Goal: Task Accomplishment & Management: Use online tool/utility

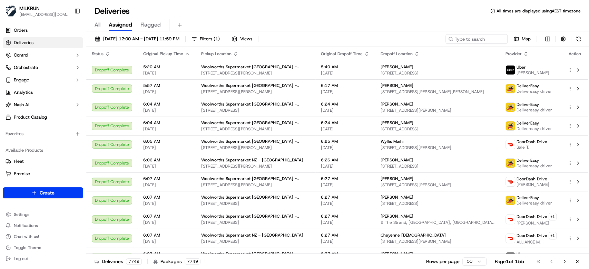
click at [95, 24] on span "All" at bounding box center [98, 25] width 6 height 8
click at [486, 35] on input at bounding box center [466, 39] width 83 height 10
paste input "2e41615e-2c9a-4e62-af33-e1dea3f3766f"
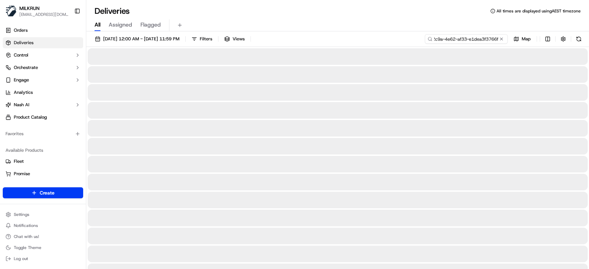
type input "2e41615e-2c9a-4e62-af33-e1dea3f3766f"
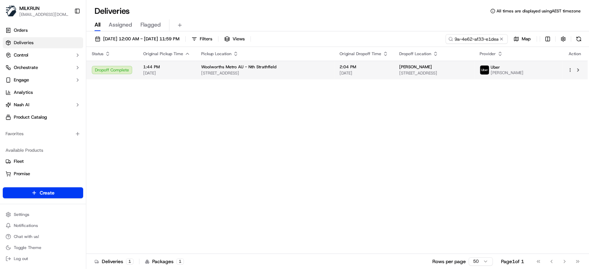
click at [399, 73] on span "Unit 21/40 Hilly St, Mortlake, NSW 2137, AU" at bounding box center [433, 73] width 69 height 6
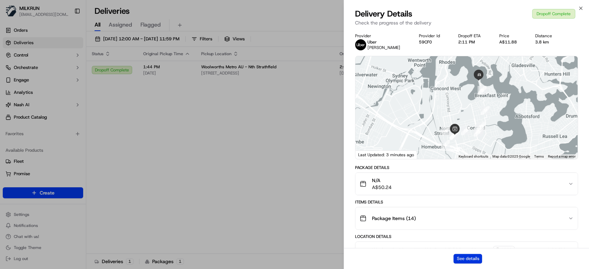
click at [474, 260] on button "See details" at bounding box center [467, 259] width 29 height 10
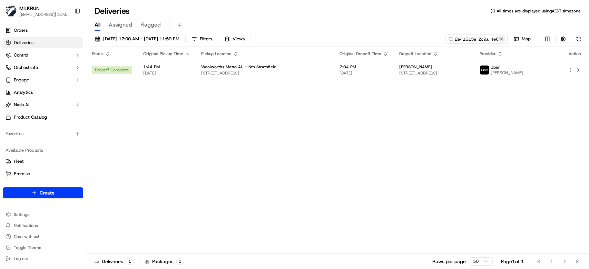
click at [500, 38] on button at bounding box center [501, 39] width 7 height 7
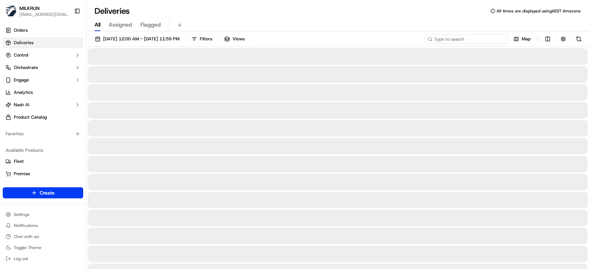
click at [457, 39] on input at bounding box center [466, 39] width 83 height 10
paste input "d83e117e-9aea-43b8-8442-55e60edfc2c1"
type input "d83e117e-9aea-43b8-8442-55e60edfc2c1"
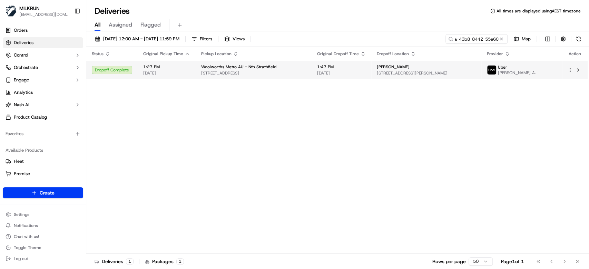
click at [414, 77] on td "Harry Greenwood 58 George St, North Strathfield, NSW 2137, AU" at bounding box center [426, 70] width 110 height 19
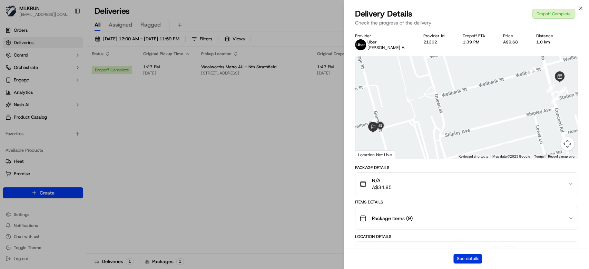
click at [472, 256] on button "See details" at bounding box center [467, 259] width 29 height 10
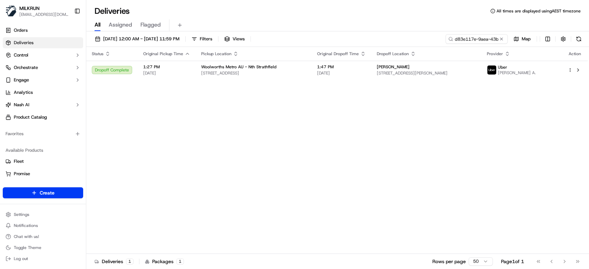
click at [502, 38] on button at bounding box center [501, 39] width 7 height 7
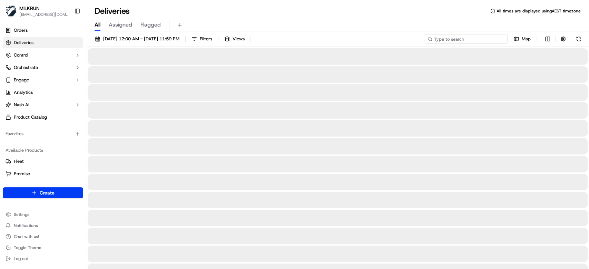
click at [474, 38] on input at bounding box center [466, 39] width 83 height 10
paste input "Harry Greenwood"
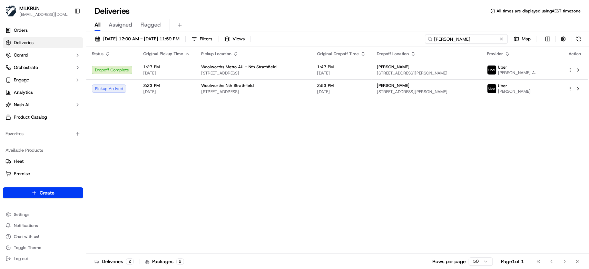
drag, startPoint x: 449, startPoint y: 39, endPoint x: 413, endPoint y: 40, distance: 35.9
click at [413, 40] on div "22/09/2025 12:00 AM - 22/09/2025 11:59 PM Filters Views Harry Greenwood Map" at bounding box center [337, 40] width 503 height 13
paste input "e4051f11-25fe-43a5-a6a1-3f86a881644c"
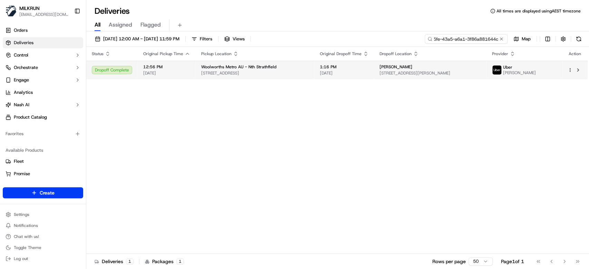
type input "e4051f11-25fe-43a5-a6a1-3f86a881644c"
click at [342, 68] on span "1:16 PM" at bounding box center [344, 67] width 49 height 6
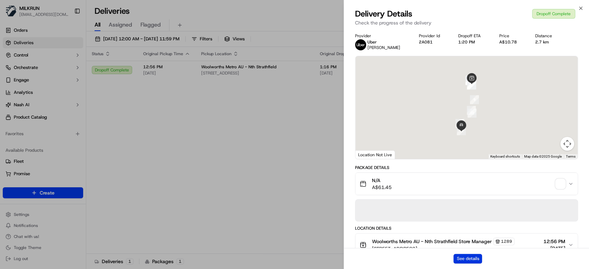
click at [471, 261] on button "See details" at bounding box center [467, 259] width 29 height 10
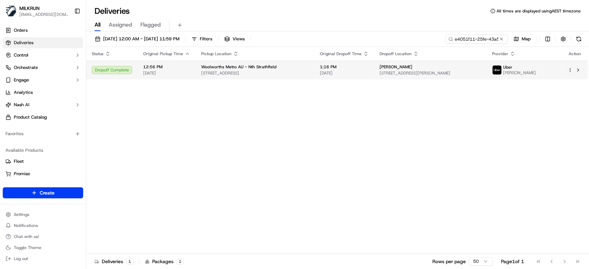
click at [391, 67] on td "Liz Demyane 58 Woodward Ave, Strathfield, NSW 2135, AU" at bounding box center [430, 70] width 112 height 19
copy span "Liz Demyane"
drag, startPoint x: 501, startPoint y: 37, endPoint x: 485, endPoint y: 39, distance: 16.7
click at [500, 37] on button at bounding box center [501, 39] width 7 height 7
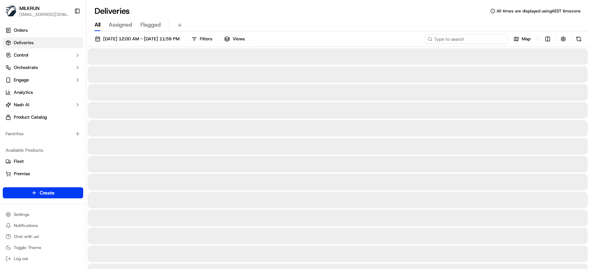
click at [476, 40] on input at bounding box center [466, 39] width 83 height 10
paste input "Liz Demyane"
type input "Liz Demyane"
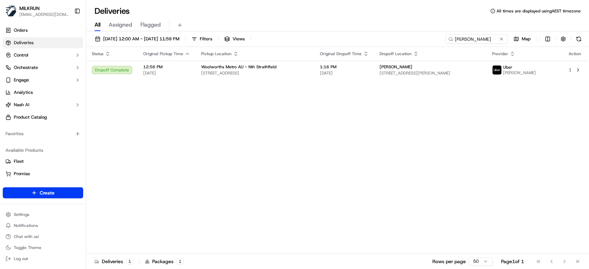
drag, startPoint x: 501, startPoint y: 37, endPoint x: 476, endPoint y: 39, distance: 25.6
click at [498, 37] on button at bounding box center [501, 39] width 7 height 7
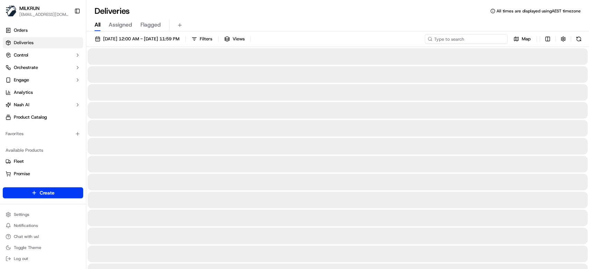
click at [476, 39] on input at bounding box center [466, 39] width 83 height 10
paste input "d83e117e-9aea-43b8-8442-55e60edfc2c1"
type input "d83e117e-9aea-43b8-8442-55e60edfc2c1"
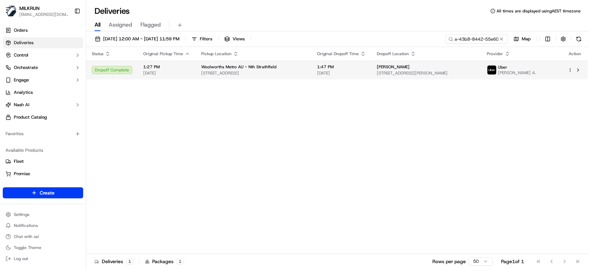
click at [319, 70] on td "1:47 PM 22/09/2025" at bounding box center [342, 70] width 60 height 19
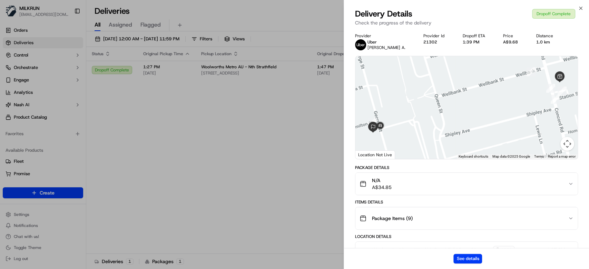
click at [469, 264] on div "See details" at bounding box center [466, 258] width 245 height 21
click at [471, 262] on button "See details" at bounding box center [467, 259] width 29 height 10
drag, startPoint x: 276, startPoint y: 147, endPoint x: 418, endPoint y: 4, distance: 202.0
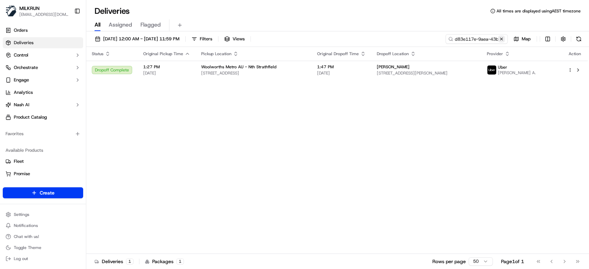
click at [502, 39] on button at bounding box center [501, 39] width 7 height 7
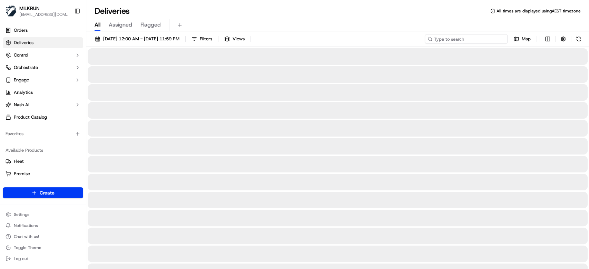
click at [487, 40] on input at bounding box center [466, 39] width 83 height 10
paste input "88044e33-943d-4291-8798-75d17675c3ee"
type input "88044e33-943d-4291-8798-75d17675c3ee"
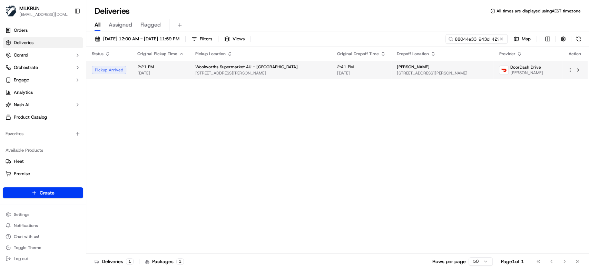
click at [418, 72] on span "65 Aviator Blvd, Clarkson, WA 6030, AU" at bounding box center [442, 73] width 91 height 6
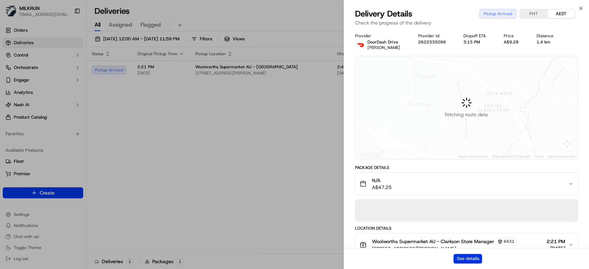
click at [466, 260] on button "See details" at bounding box center [467, 259] width 29 height 10
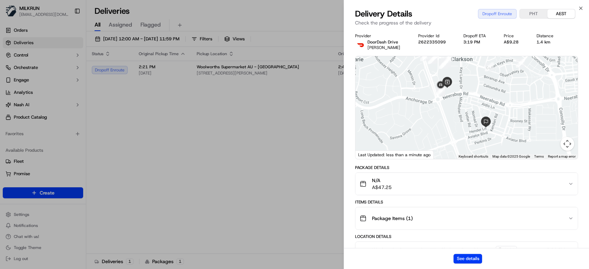
drag, startPoint x: 279, startPoint y: 187, endPoint x: 272, endPoint y: 187, distance: 6.9
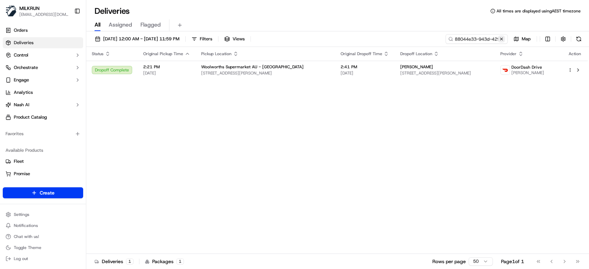
click at [502, 40] on button at bounding box center [501, 39] width 7 height 7
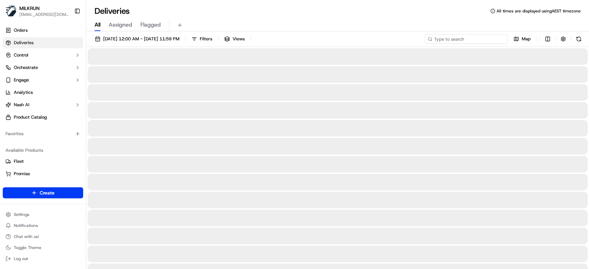
click at [487, 40] on input at bounding box center [466, 39] width 83 height 10
paste input "ee716f57-8c6e-4061-8198-c6fe8f3f6afc"
type input "ee716f57-8c6e-4061-8198-c6fe8f3f6afc"
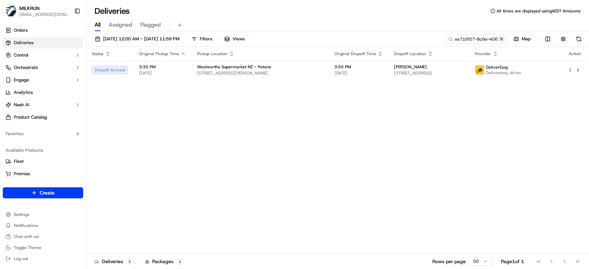
click at [503, 38] on button at bounding box center [501, 39] width 7 height 7
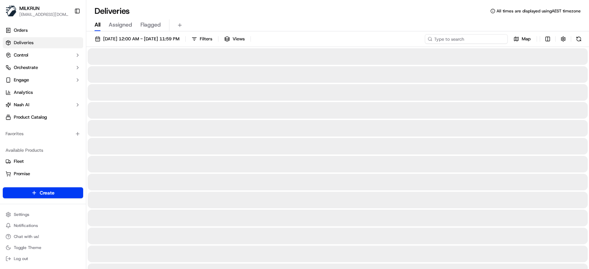
click at [467, 39] on input at bounding box center [466, 39] width 83 height 10
paste input "9f8d9aa5-a31d-47da-abf5-cea678601afa"
type input "9f8d9aa5-a31d-47da-abf5-cea678601afa"
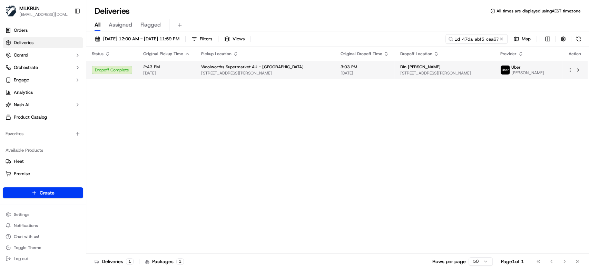
click at [335, 70] on td "3:03 PM 22/09/2025" at bounding box center [365, 70] width 60 height 19
click at [440, 75] on span "25 Aldersea Cir, Clarkson, WA 6030, AU" at bounding box center [444, 73] width 89 height 6
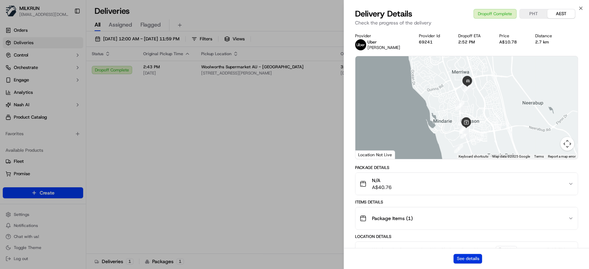
click at [479, 258] on button "See details" at bounding box center [467, 259] width 29 height 10
drag, startPoint x: 230, startPoint y: 149, endPoint x: 318, endPoint y: 95, distance: 103.5
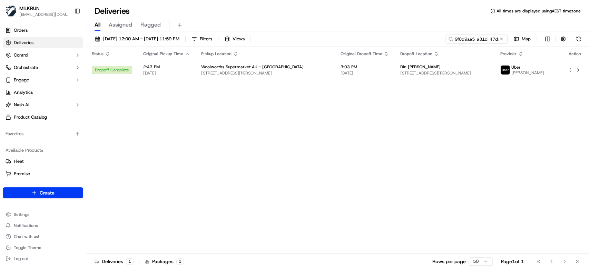
drag, startPoint x: 502, startPoint y: 38, endPoint x: 484, endPoint y: 39, distance: 17.6
click at [501, 38] on button at bounding box center [501, 39] width 7 height 7
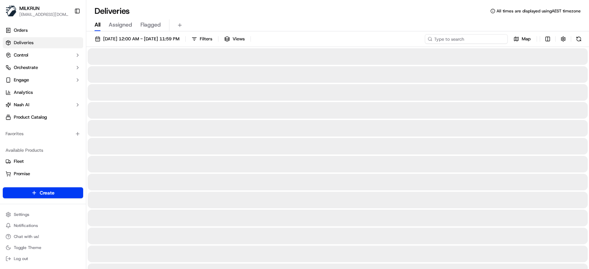
click at [484, 39] on input at bounding box center [466, 39] width 83 height 10
paste input "Din Lepak"
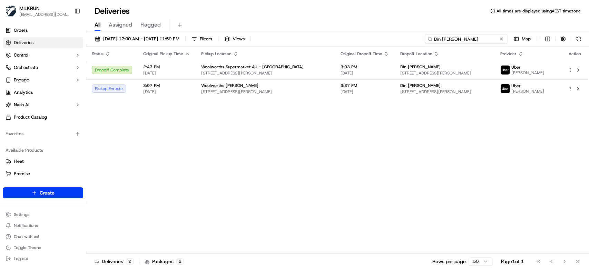
type input "Din Lepak"
click at [363, 91] on span "22/09/2025" at bounding box center [364, 92] width 49 height 6
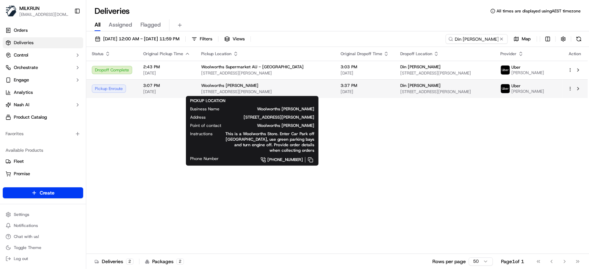
click at [265, 90] on span "19 Neerabup Rd, Clarkson, WA 6030, AU" at bounding box center [265, 92] width 128 height 6
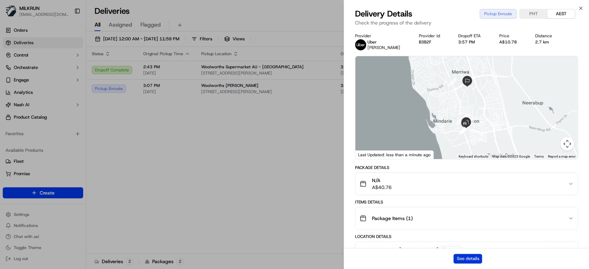
click at [471, 260] on button "See details" at bounding box center [467, 259] width 29 height 10
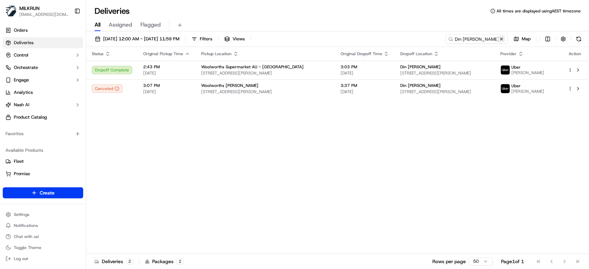
drag, startPoint x: 502, startPoint y: 38, endPoint x: 455, endPoint y: 6, distance: 57.0
click at [501, 38] on button at bounding box center [501, 39] width 7 height 7
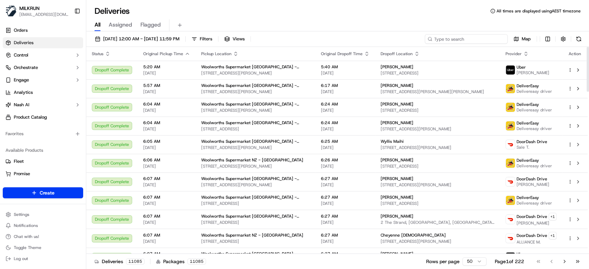
click at [475, 42] on input at bounding box center [466, 39] width 83 height 10
paste input "5852a0ac-8f4f-41b7-8493-e1bed7fa7206"
type input "5852a0ac-8f4f-41b7-8493-e1bed7fa7206"
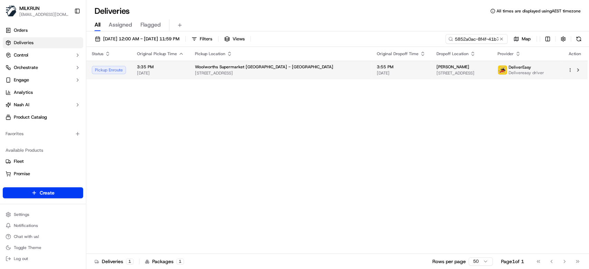
click at [436, 71] on span "9 Akaroa Drive, Maupuia, Wellington Region 6022, NZ" at bounding box center [461, 73] width 50 height 6
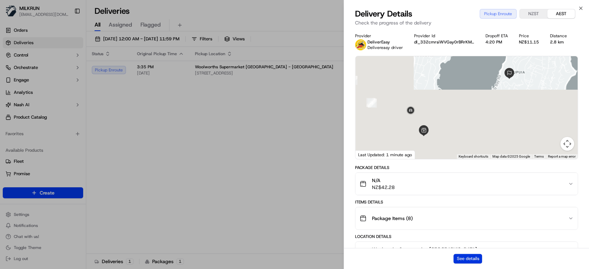
click at [473, 261] on button "See details" at bounding box center [467, 259] width 29 height 10
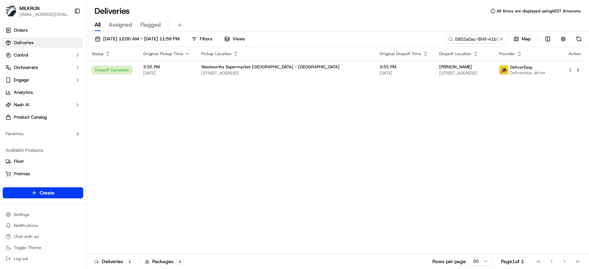
click at [503, 38] on button at bounding box center [501, 39] width 7 height 7
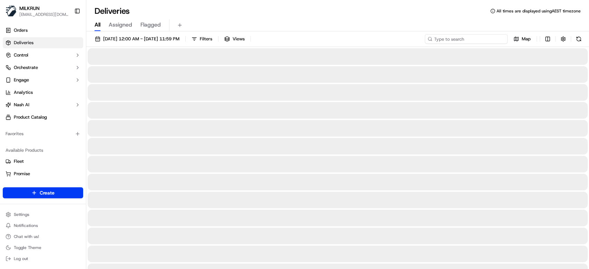
click at [489, 37] on input at bounding box center [466, 39] width 83 height 10
paste input "4353a73e-a7d8-4b73-845a-d8efa2db133a"
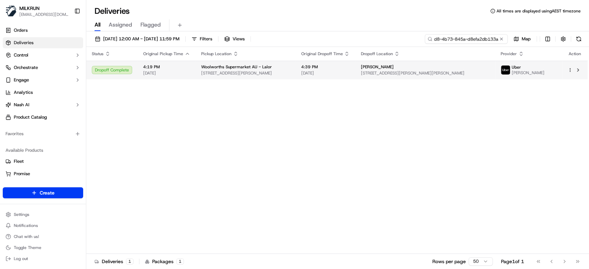
type input "4353a73e-a7d8-4b73-845a-d8efa2db133a"
click at [348, 70] on div "4:39 PM 22/09/2025" at bounding box center [325, 70] width 49 height 12
click at [503, 40] on button at bounding box center [501, 39] width 7 height 7
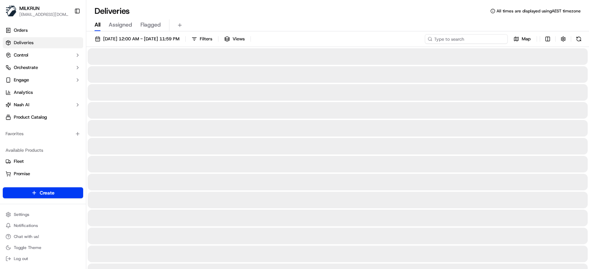
click at [480, 39] on input at bounding box center [466, 39] width 83 height 10
paste input "jesminepalaaia@gmail.com"
type input "jesminepalaaia@gmail.com"
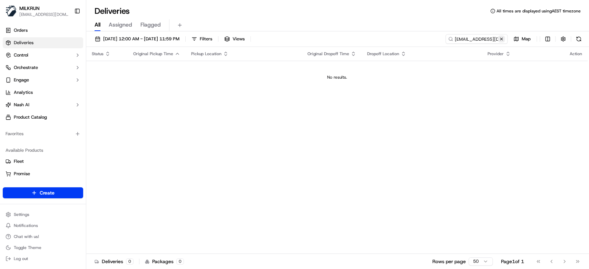
click at [500, 37] on button at bounding box center [501, 39] width 7 height 7
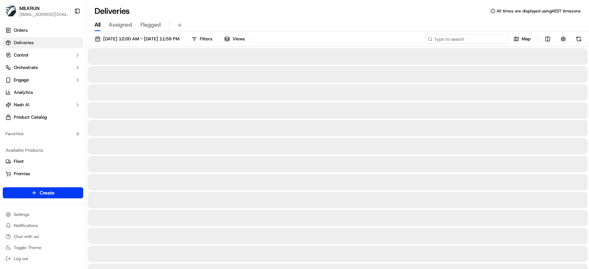
click at [480, 37] on input at bounding box center [466, 39] width 83 height 10
paste input "bb990164-aaa4-4089-9dba-041b0a5f750e"
type input "bb990164-aaa4-4089-9dba-041b0a5f750e"
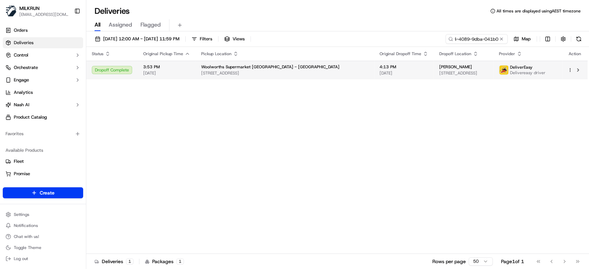
click at [439, 68] on span "Jesmine PALAAIA" at bounding box center [455, 67] width 33 height 6
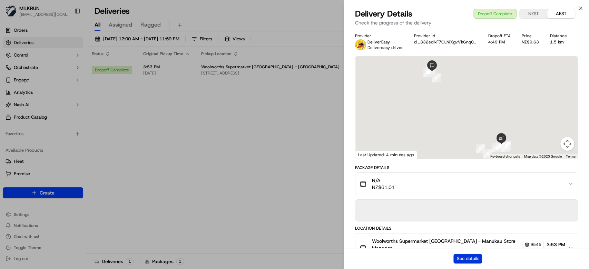
click at [463, 258] on button "See details" at bounding box center [467, 259] width 29 height 10
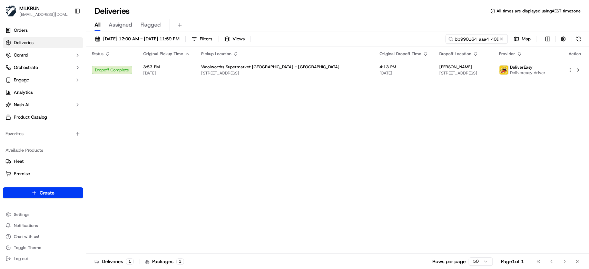
drag, startPoint x: 503, startPoint y: 39, endPoint x: 488, endPoint y: 38, distance: 15.6
click at [503, 39] on button at bounding box center [501, 39] width 7 height 7
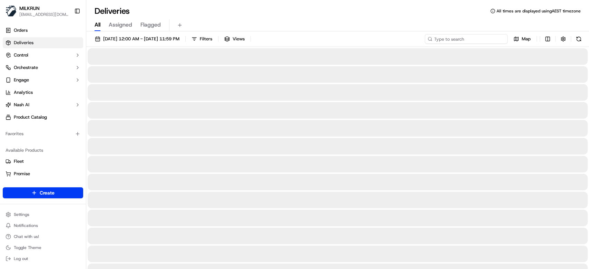
click at [487, 38] on input at bounding box center [466, 39] width 83 height 10
paste input "Jesmine PALAAIA"
type input "Jesmine PALAAIA"
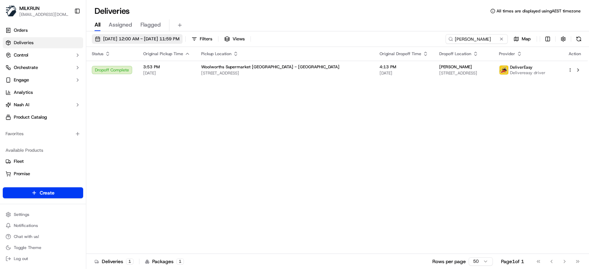
click at [111, 39] on span "22/09/2025 12:00 AM - 22/09/2025 11:59 PM" at bounding box center [141, 39] width 76 height 6
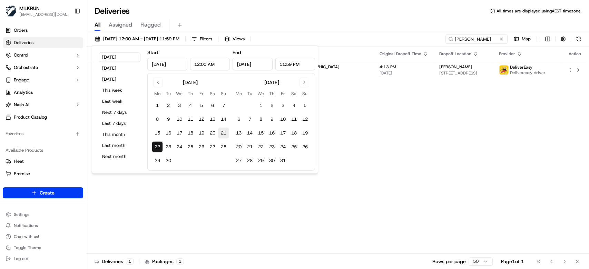
click at [224, 134] on button "21" at bounding box center [223, 133] width 11 height 11
type input "Sep 21, 2025"
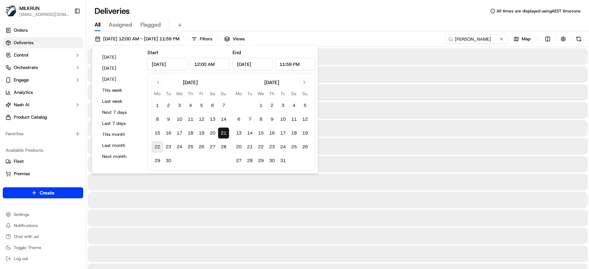
click at [224, 134] on button "21" at bounding box center [223, 133] width 11 height 11
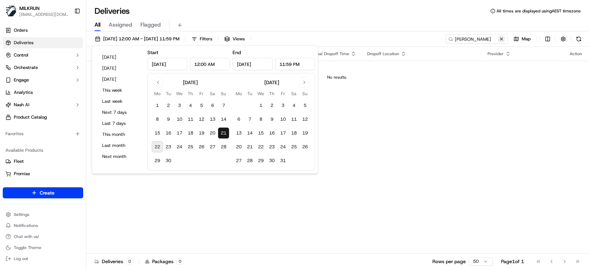
drag, startPoint x: 501, startPoint y: 39, endPoint x: 477, endPoint y: 40, distance: 24.2
click at [500, 39] on button at bounding box center [501, 39] width 7 height 7
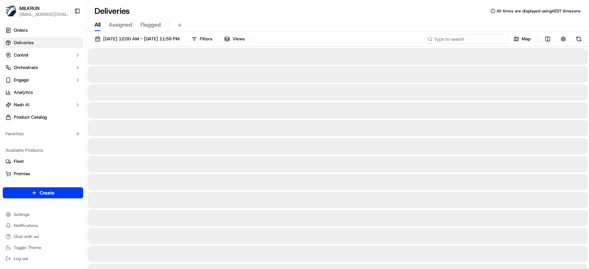
click at [477, 40] on input at bounding box center [466, 39] width 83 height 10
paste input "0c73d68a-d953-491e-9e6f-f9b9e474f782"
type input "0c73d68a-d953-491e-9e6f-f9b9e474f782"
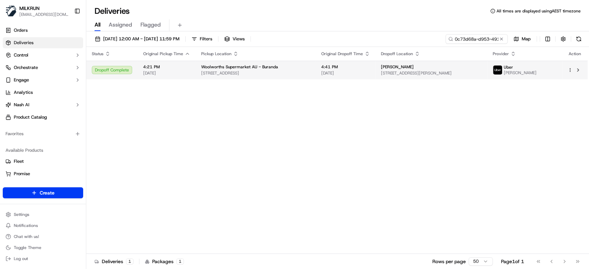
click at [364, 65] on span "4:41 PM" at bounding box center [345, 67] width 49 height 6
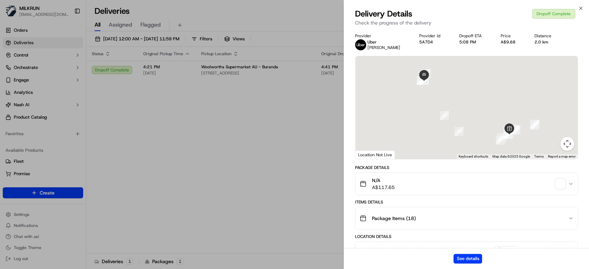
drag, startPoint x: 473, startPoint y: 256, endPoint x: 456, endPoint y: 77, distance: 179.5
click at [473, 253] on div "See details" at bounding box center [466, 258] width 245 height 21
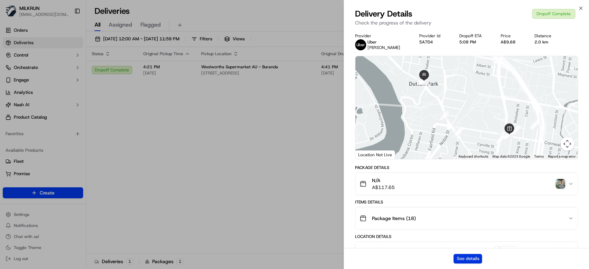
click at [468, 259] on button "See details" at bounding box center [467, 259] width 29 height 10
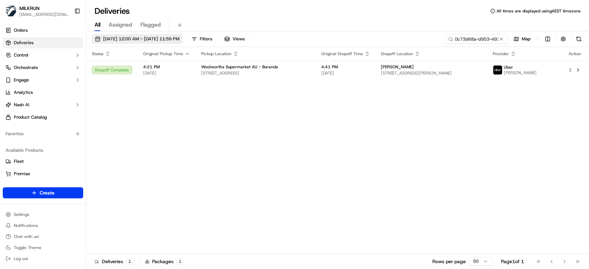
click at [122, 39] on span "21/09/2025 12:00 AM - 21/09/2025 11:59 PM" at bounding box center [141, 39] width 76 height 6
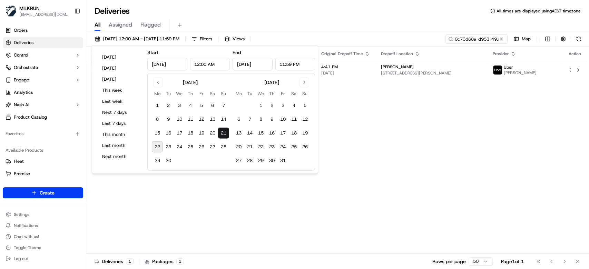
click at [159, 148] on button "22" at bounding box center [157, 146] width 11 height 11
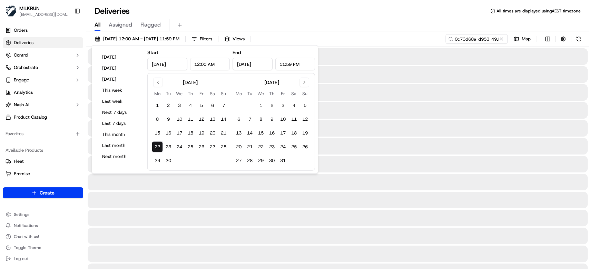
type input "Sep 22, 2025"
click at [159, 148] on button "22" at bounding box center [157, 146] width 11 height 11
click at [342, 10] on div "Deliveries All times are displayed using AEST timezone" at bounding box center [337, 11] width 503 height 11
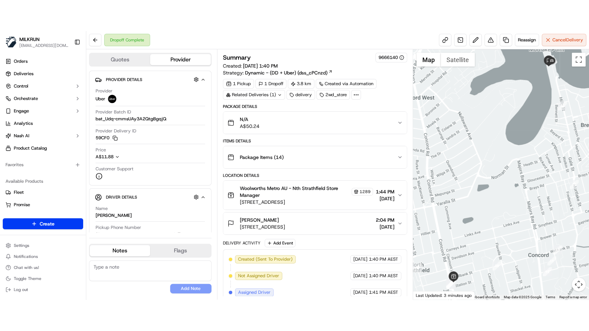
scroll to position [137, 0]
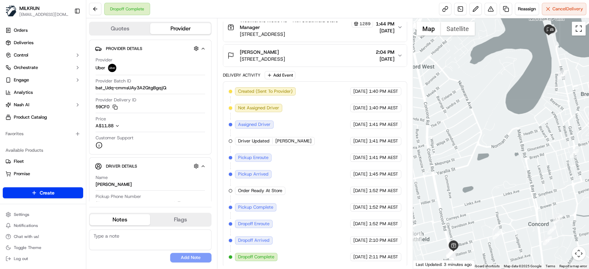
click at [578, 34] on button "Toggle fullscreen view" at bounding box center [579, 29] width 14 height 14
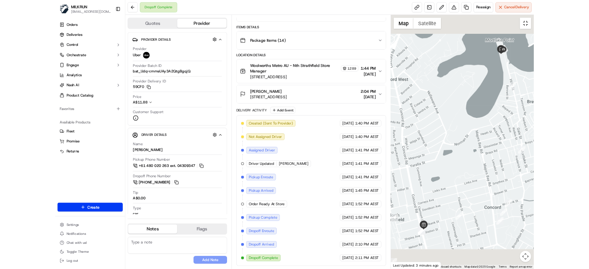
scroll to position [75, 0]
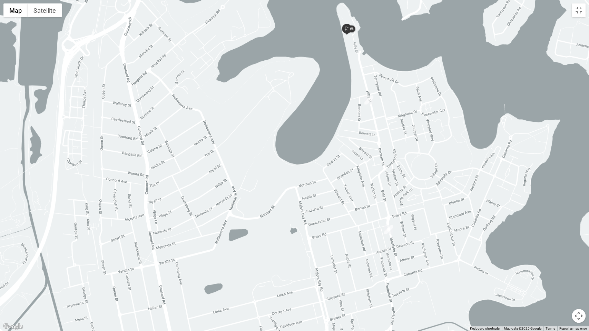
drag, startPoint x: 444, startPoint y: 162, endPoint x: 430, endPoint y: 222, distance: 61.6
click at [430, 222] on div at bounding box center [294, 165] width 589 height 331
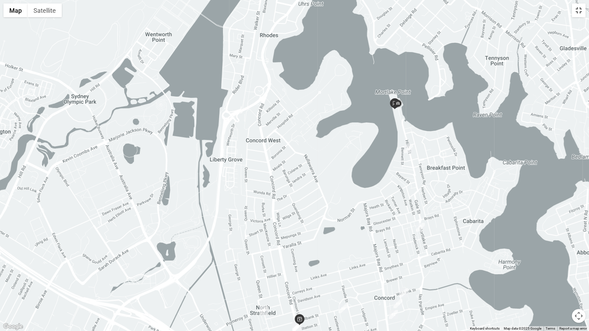
click at [576, 12] on button "Toggle fullscreen view" at bounding box center [579, 10] width 14 height 14
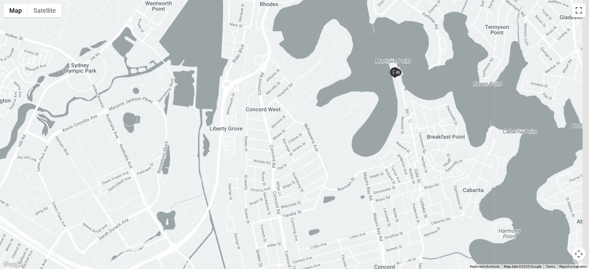
scroll to position [137, 0]
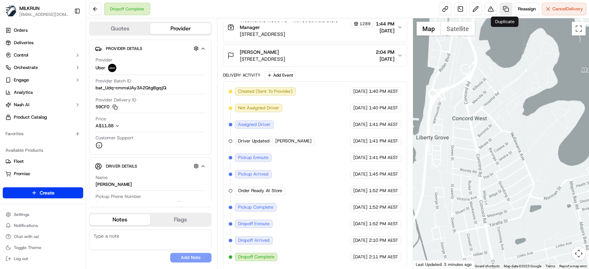
click at [504, 10] on link at bounding box center [506, 9] width 12 height 12
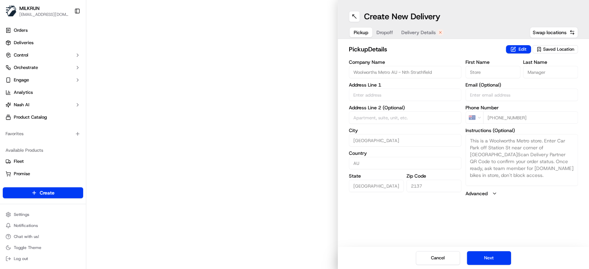
type input "145 Concord Rd"
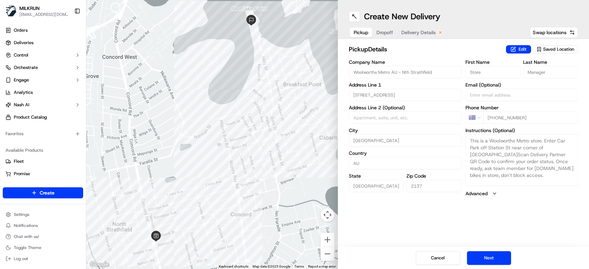
click at [427, 32] on span "Delivery Details" at bounding box center [418, 32] width 34 height 7
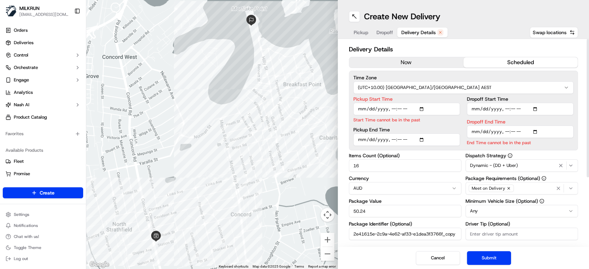
click at [420, 58] on div "now scheduled" at bounding box center [463, 62] width 229 height 11
click at [420, 58] on button "now" at bounding box center [406, 62] width 114 height 10
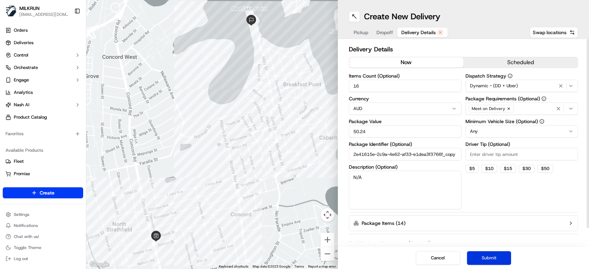
click at [498, 259] on button "Submit" at bounding box center [489, 258] width 44 height 14
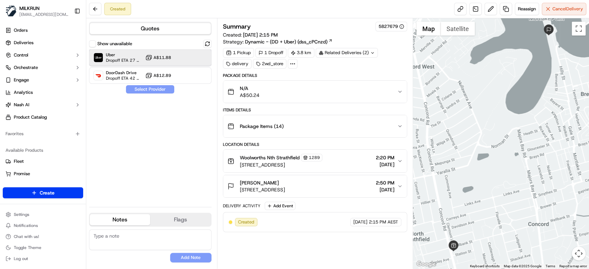
click at [121, 54] on span "Uber" at bounding box center [124, 55] width 37 height 6
click at [158, 89] on button "Assign Provider" at bounding box center [150, 89] width 49 height 8
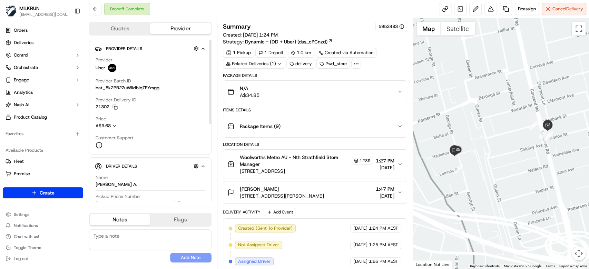
drag, startPoint x: 96, startPoint y: 185, endPoint x: 148, endPoint y: 185, distance: 52.1
click at [148, 185] on div "Name AVULA YASWANTH A." at bounding box center [150, 181] width 109 height 13
drag, startPoint x: 281, startPoint y: 187, endPoint x: 236, endPoint y: 188, distance: 45.2
click at [236, 188] on div "Harry Greenwood 58 George St, North Strathfield, NSW 2137, AU" at bounding box center [275, 193] width 97 height 14
copy span "[PERSON_NAME]"
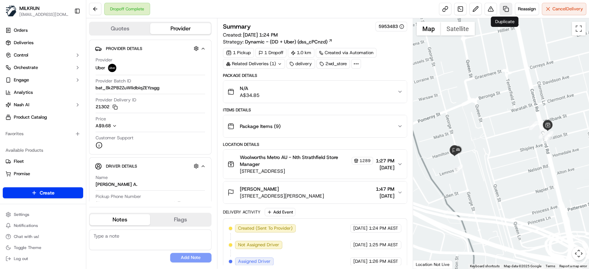
click at [507, 10] on link at bounding box center [506, 9] width 12 height 12
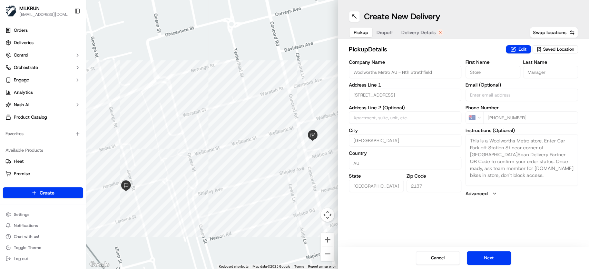
click at [422, 32] on span "Delivery Details" at bounding box center [418, 32] width 34 height 7
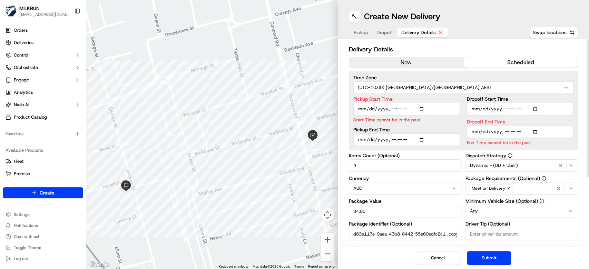
click at [414, 61] on button "now" at bounding box center [406, 62] width 114 height 10
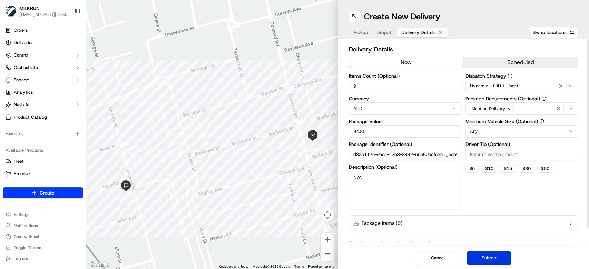
click at [495, 258] on button "Submit" at bounding box center [489, 258] width 44 height 14
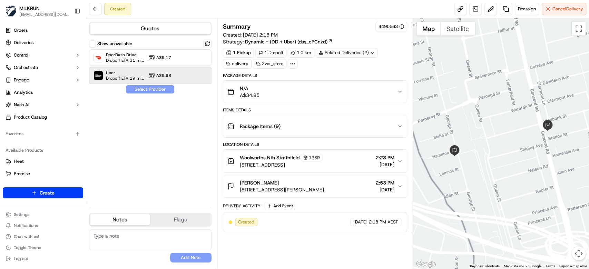
click at [117, 77] on span "Dropoff ETA 19 minutes" at bounding box center [125, 79] width 39 height 6
click at [155, 87] on button "Assign Provider" at bounding box center [150, 89] width 49 height 8
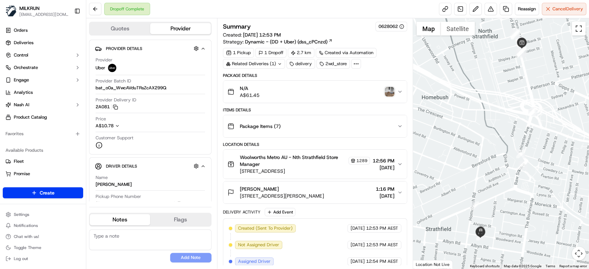
click at [581, 32] on button "Toggle fullscreen view" at bounding box center [579, 29] width 14 height 14
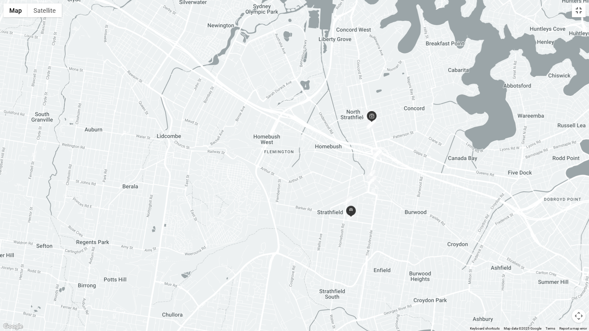
click at [580, 12] on button "Toggle fullscreen view" at bounding box center [579, 10] width 14 height 14
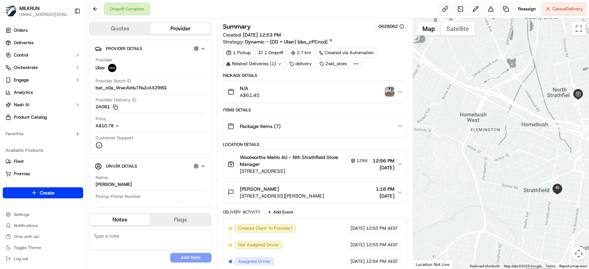
click at [389, 92] on img "button" at bounding box center [390, 92] width 10 height 10
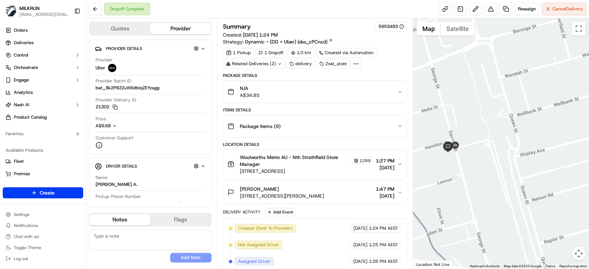
drag, startPoint x: 476, startPoint y: 152, endPoint x: 495, endPoint y: 154, distance: 18.7
click at [495, 154] on div at bounding box center [501, 143] width 176 height 250
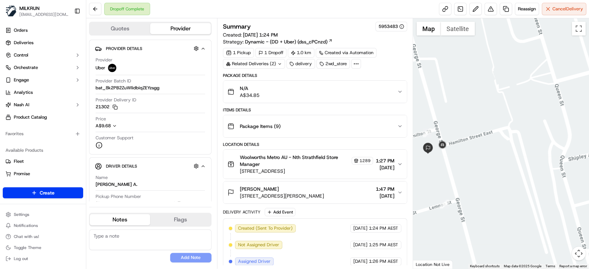
drag, startPoint x: 516, startPoint y: 155, endPoint x: 543, endPoint y: 158, distance: 27.4
click at [543, 158] on div at bounding box center [501, 143] width 176 height 250
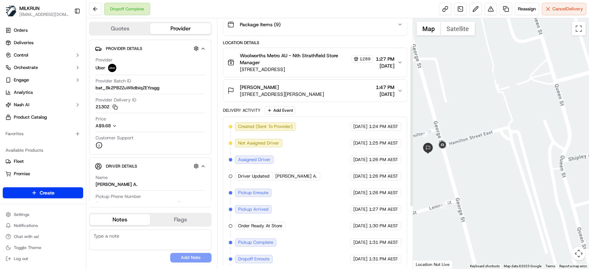
scroll to position [137, 0]
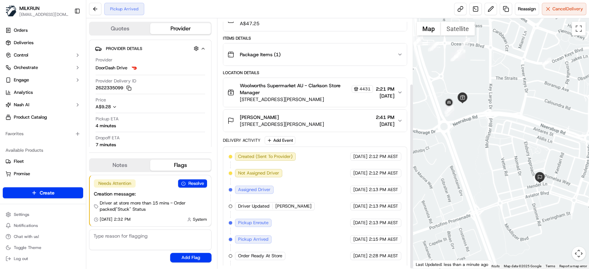
scroll to position [88, 0]
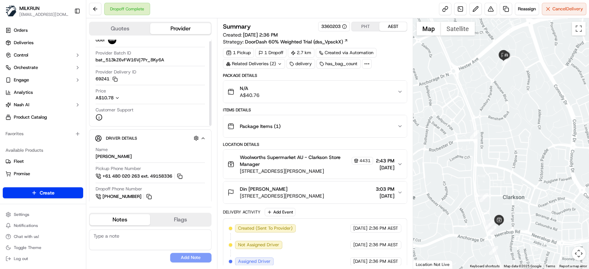
scroll to position [92, 0]
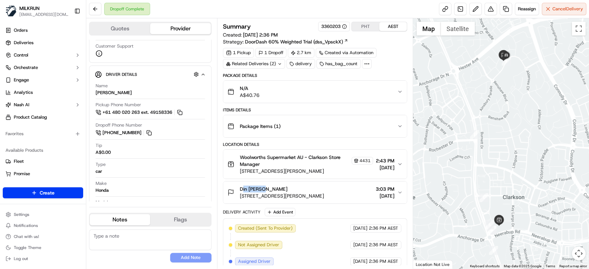
drag, startPoint x: 275, startPoint y: 189, endPoint x: 293, endPoint y: 2, distance: 187.4
click at [240, 189] on div "Din [PERSON_NAME]" at bounding box center [282, 189] width 84 height 7
copy span "Din [PERSON_NAME]"
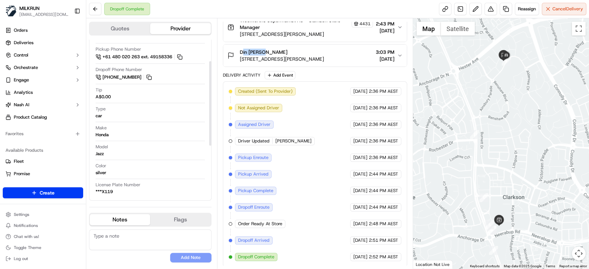
scroll to position [0, 0]
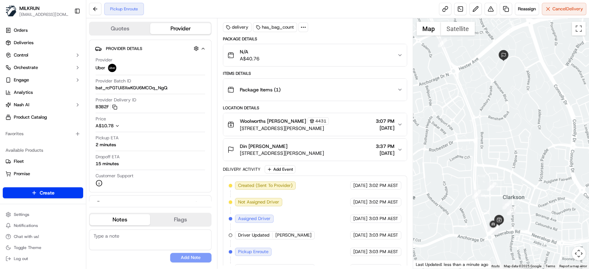
scroll to position [81, 0]
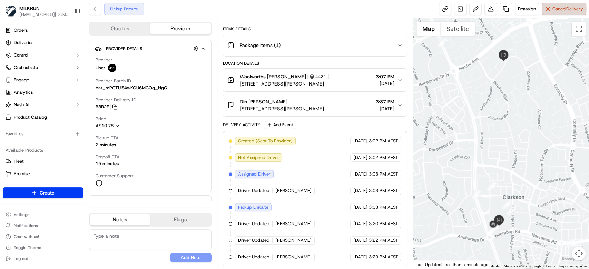
click at [561, 13] on button "Cancel Delivery" at bounding box center [564, 9] width 45 height 12
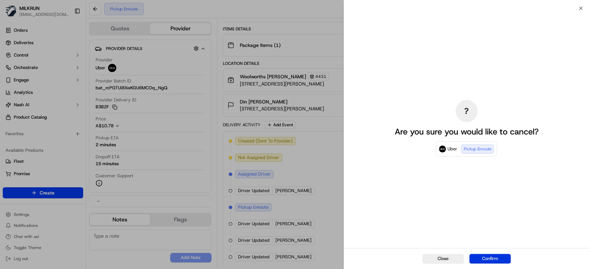
click at [497, 257] on button "Confirm" at bounding box center [489, 259] width 41 height 10
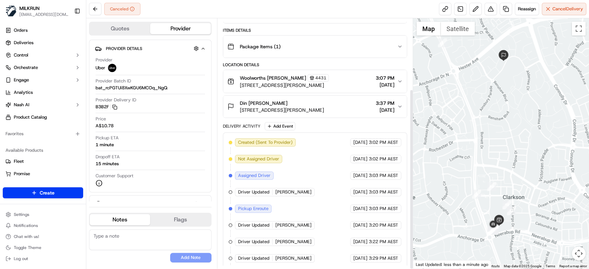
scroll to position [98, 0]
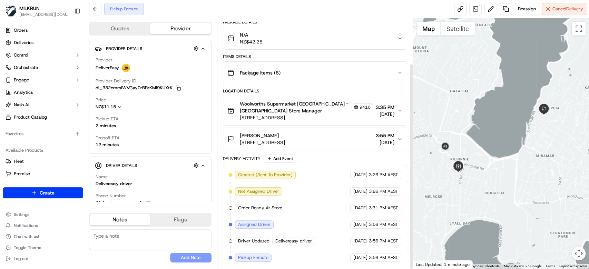
scroll to position [55, 0]
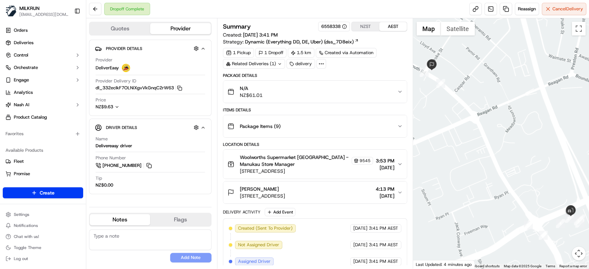
scroll to position [137, 0]
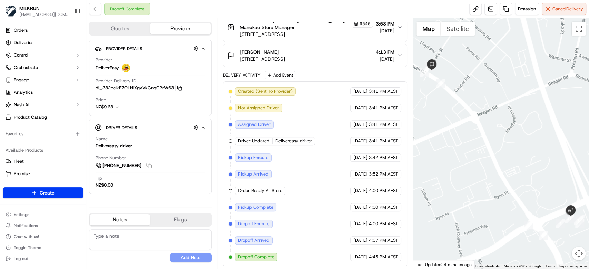
drag, startPoint x: 284, startPoint y: 51, endPoint x: 240, endPoint y: 53, distance: 43.9
click at [240, 53] on div "Jesmine PALAAIA" at bounding box center [262, 52] width 45 height 7
copy span "Jesmine PALAAIA"
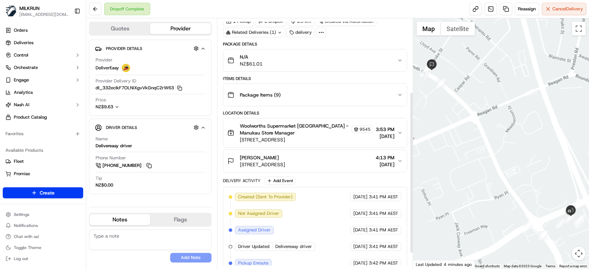
scroll to position [0, 0]
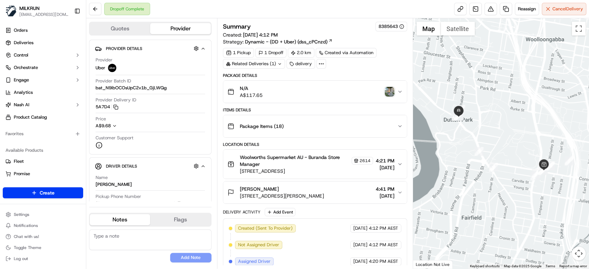
click at [390, 90] on img "button" at bounding box center [390, 92] width 10 height 10
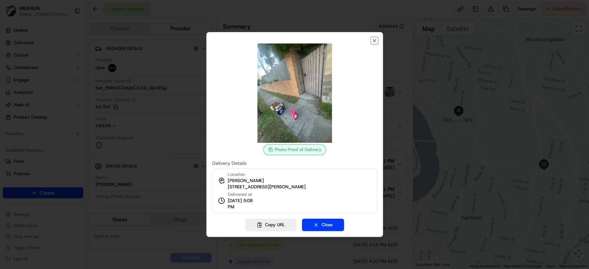
drag, startPoint x: 375, startPoint y: 39, endPoint x: 424, endPoint y: 0, distance: 62.8
click at [376, 36] on div "Photo Proof of Delivery Delivery Details Location [PERSON_NAME] [STREET_ADDRESS…" at bounding box center [294, 134] width 177 height 205
click at [375, 42] on icon "button" at bounding box center [374, 40] width 3 height 3
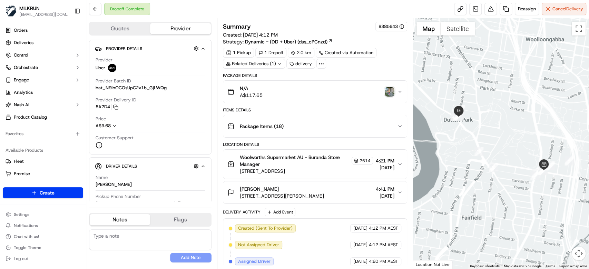
click at [383, 161] on span "4:21 PM" at bounding box center [385, 160] width 19 height 7
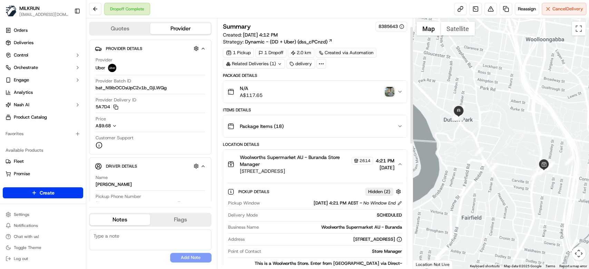
scroll to position [46, 0]
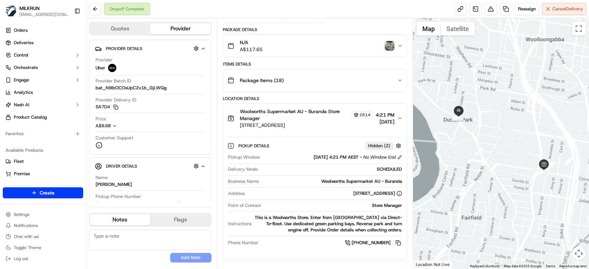
click at [397, 110] on div "Woolworths Supermarket AU - Buranda Store Manager [STREET_ADDRESS] 4:21 PM [DAT…" at bounding box center [312, 118] width 170 height 21
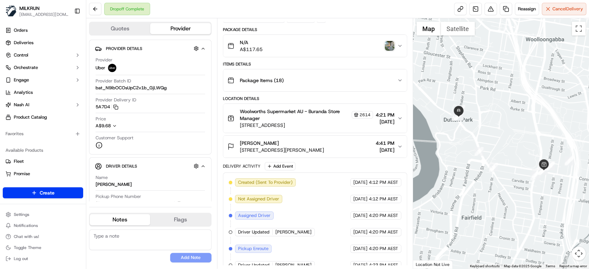
click at [358, 150] on div "[PERSON_NAME] [STREET_ADDRESS][PERSON_NAME] 4:41 PM [DATE]" at bounding box center [312, 147] width 170 height 14
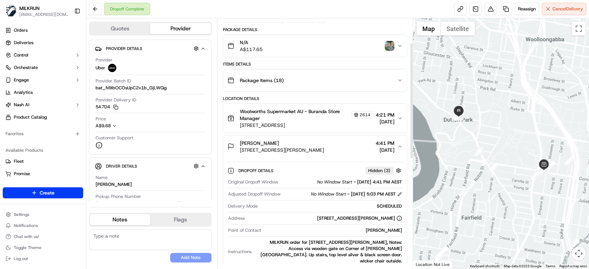
scroll to position [92, 0]
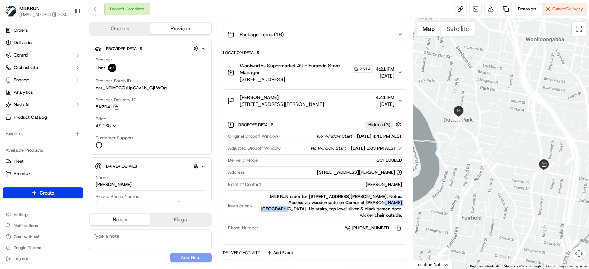
drag, startPoint x: 354, startPoint y: 202, endPoint x: 370, endPoint y: 202, distance: 15.5
click at [370, 202] on div "MILKRUN order for [STREET_ADDRESS][PERSON_NAME], Notes: Access via wooden gate …" at bounding box center [328, 206] width 148 height 25
click at [301, 207] on div "MILKRUN order for [STREET_ADDRESS][PERSON_NAME], Notes: Access via wooden gate …" at bounding box center [328, 206] width 148 height 25
drag, startPoint x: 292, startPoint y: 207, endPoint x: 306, endPoint y: 207, distance: 13.8
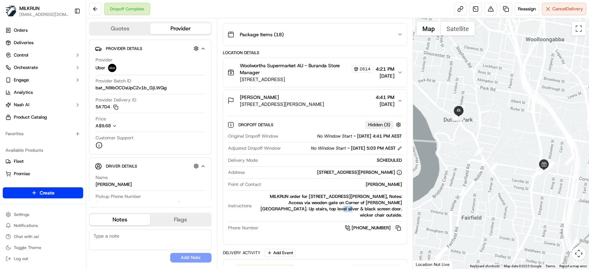
click at [306, 207] on div "MILKRUN order for [STREET_ADDRESS][PERSON_NAME], Notes: Access via wooden gate …" at bounding box center [328, 206] width 148 height 25
click at [311, 210] on div "MILKRUN order for [STREET_ADDRESS][PERSON_NAME], Notes: Access via wooden gate …" at bounding box center [328, 206] width 148 height 25
drag, startPoint x: 307, startPoint y: 207, endPoint x: 330, endPoint y: 209, distance: 23.2
click at [329, 208] on div "MILKRUN order for [STREET_ADDRESS][PERSON_NAME], Notes: Access via wooden gate …" at bounding box center [328, 206] width 148 height 25
drag, startPoint x: 330, startPoint y: 209, endPoint x: 336, endPoint y: 207, distance: 6.5
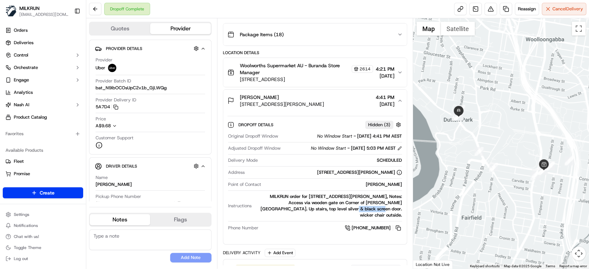
click at [330, 209] on div "MILKRUN order for [STREET_ADDRESS][PERSON_NAME], Notes: Access via wooden gate …" at bounding box center [328, 206] width 148 height 25
click at [336, 215] on div "MILKRUN order for [STREET_ADDRESS][PERSON_NAME], Notes: Access via wooden gate …" at bounding box center [328, 206] width 148 height 25
click at [328, 210] on div "MILKRUN order for [STREET_ADDRESS][PERSON_NAME], Notes: Access via wooden gate …" at bounding box center [328, 206] width 148 height 25
drag, startPoint x: 323, startPoint y: 209, endPoint x: 366, endPoint y: 210, distance: 43.5
click at [366, 210] on div "MILKRUN order for [STREET_ADDRESS][PERSON_NAME], Notes: Access via wooden gate …" at bounding box center [328, 206] width 148 height 25
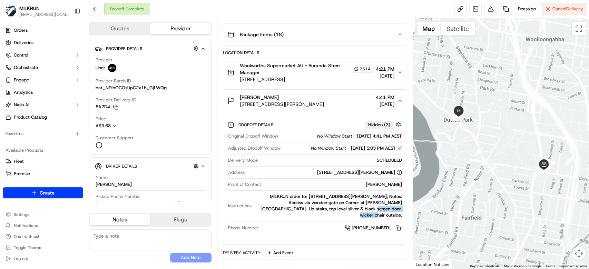
click at [361, 210] on div "MILKRUN order for [STREET_ADDRESS][PERSON_NAME], Notes: Access via wooden gate …" at bounding box center [328, 206] width 148 height 25
drag, startPoint x: 302, startPoint y: 208, endPoint x: 322, endPoint y: 208, distance: 19.7
click at [319, 208] on div "MILKRUN order for [STREET_ADDRESS][PERSON_NAME], Notes: Access via wooden gate …" at bounding box center [328, 206] width 148 height 25
drag, startPoint x: 322, startPoint y: 208, endPoint x: 368, endPoint y: 208, distance: 46.6
click at [368, 208] on div "MILKRUN order for [STREET_ADDRESS][PERSON_NAME], Notes: Access via wooden gate …" at bounding box center [328, 206] width 148 height 25
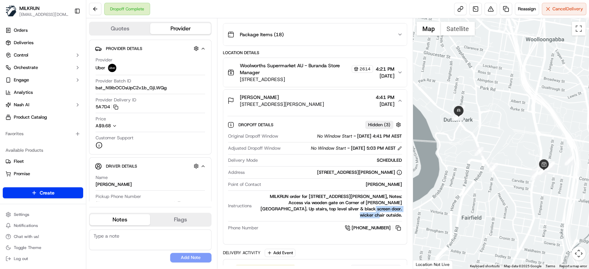
drag, startPoint x: 376, startPoint y: 208, endPoint x: 395, endPoint y: 216, distance: 20.6
click at [395, 216] on div "MILKRUN order for [STREET_ADDRESS][PERSON_NAME], Notes: Access via wooden gate …" at bounding box center [328, 206] width 148 height 25
click at [366, 215] on div "MILKRUN order for [STREET_ADDRESS][PERSON_NAME], Notes: Access via wooden gate …" at bounding box center [328, 206] width 148 height 25
